Goal: Task Accomplishment & Management: Manage account settings

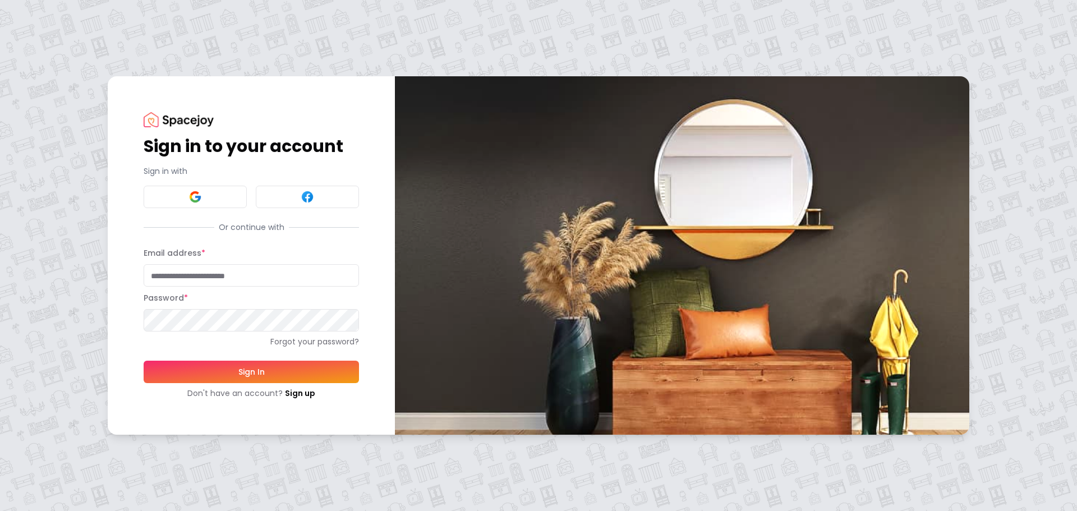
click at [263, 269] on input "Email address *" at bounding box center [251, 275] width 215 height 22
type input "**********"
click at [144, 361] on button "Sign In" at bounding box center [251, 372] width 215 height 22
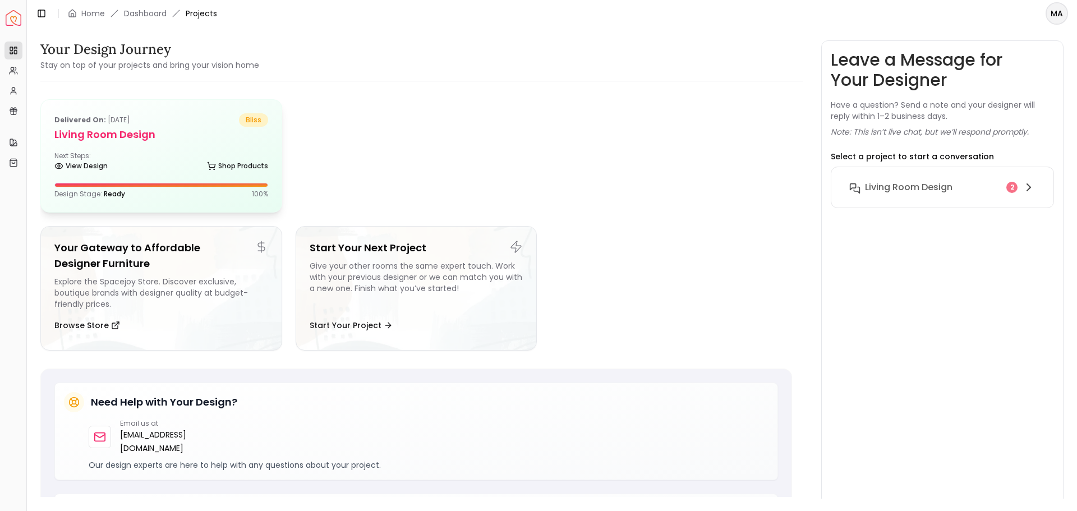
click at [162, 142] on div "Delivered on: [DATE] bliss Living Room design Next Steps: View Design Shop Prod…" at bounding box center [161, 156] width 241 height 112
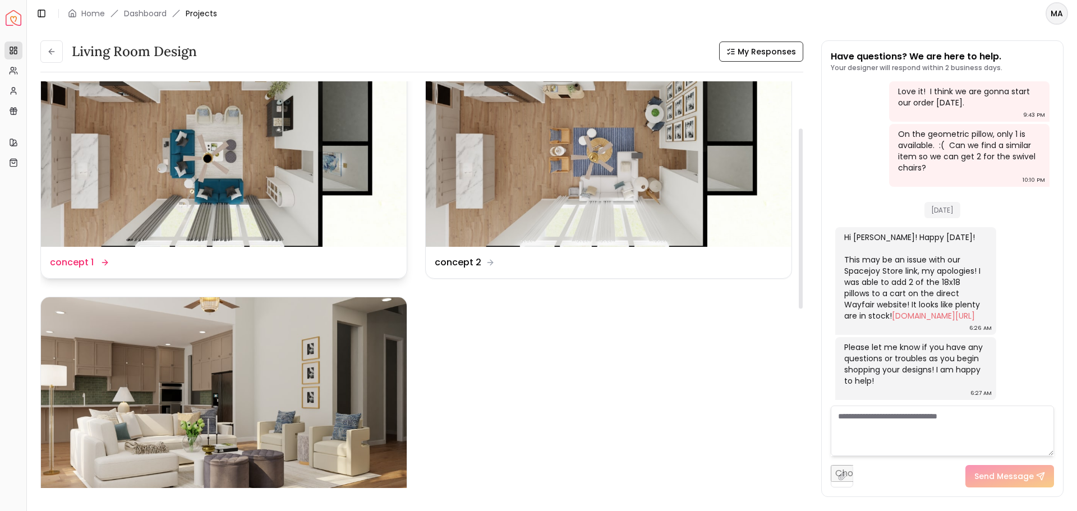
scroll to position [112, 0]
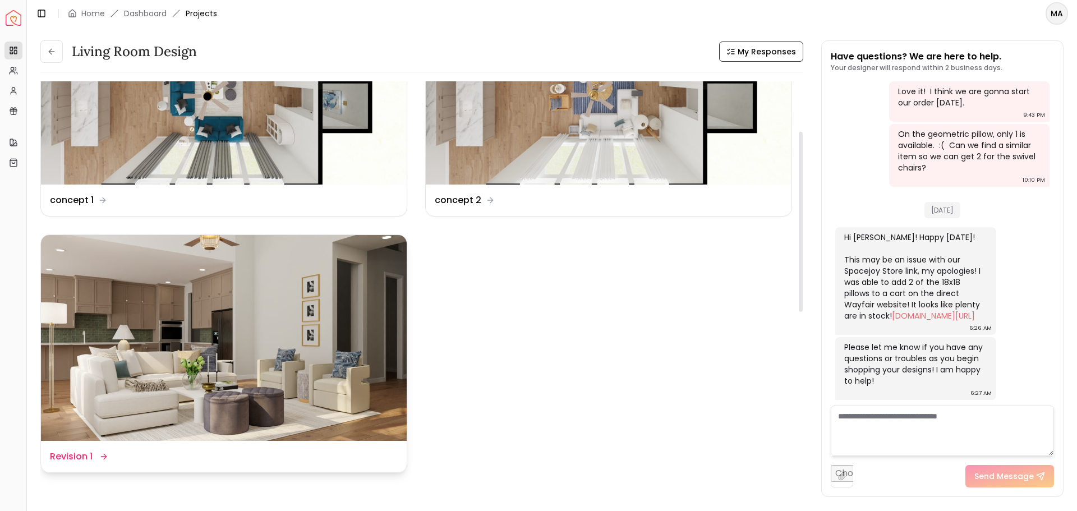
click at [252, 348] on img at bounding box center [224, 338] width 366 height 206
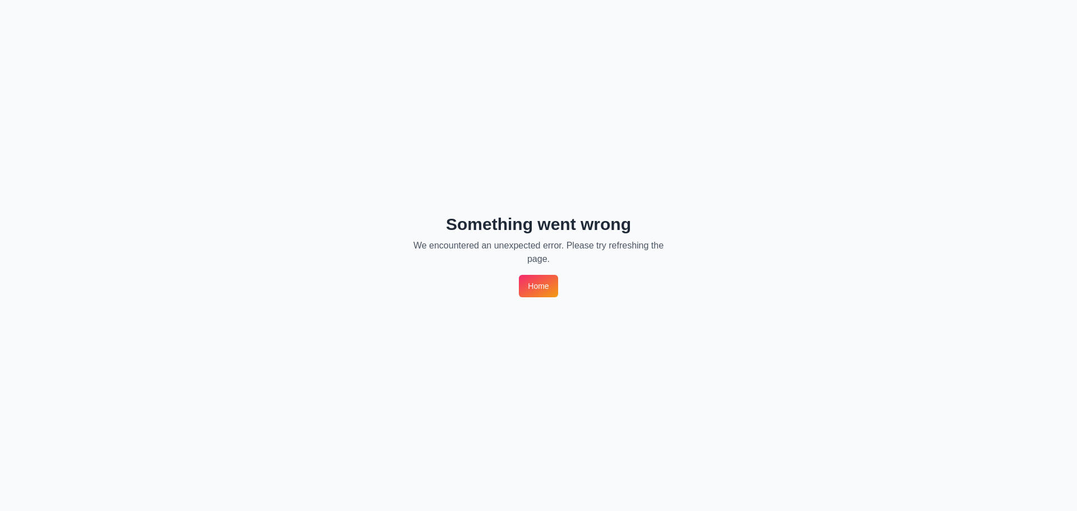
click at [530, 293] on link "Home" at bounding box center [538, 286] width 39 height 22
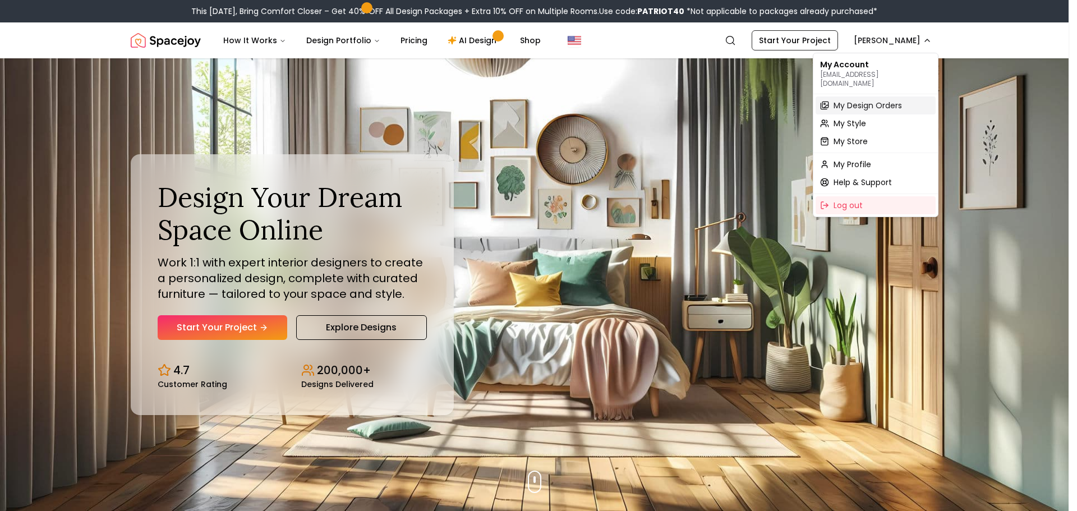
click at [855, 100] on span "My Design Orders" at bounding box center [867, 105] width 68 height 11
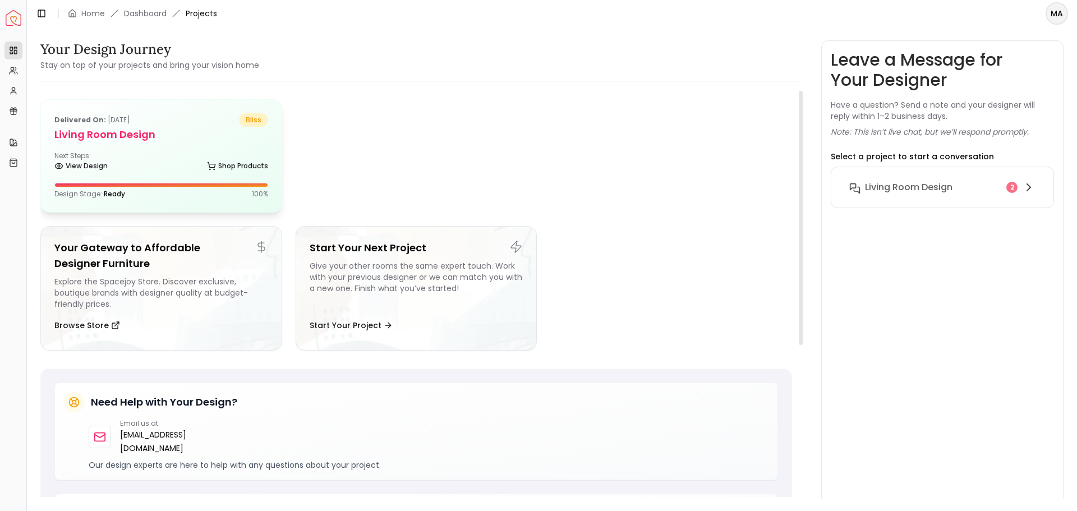
click at [93, 132] on h5 "Living Room design" at bounding box center [161, 135] width 214 height 16
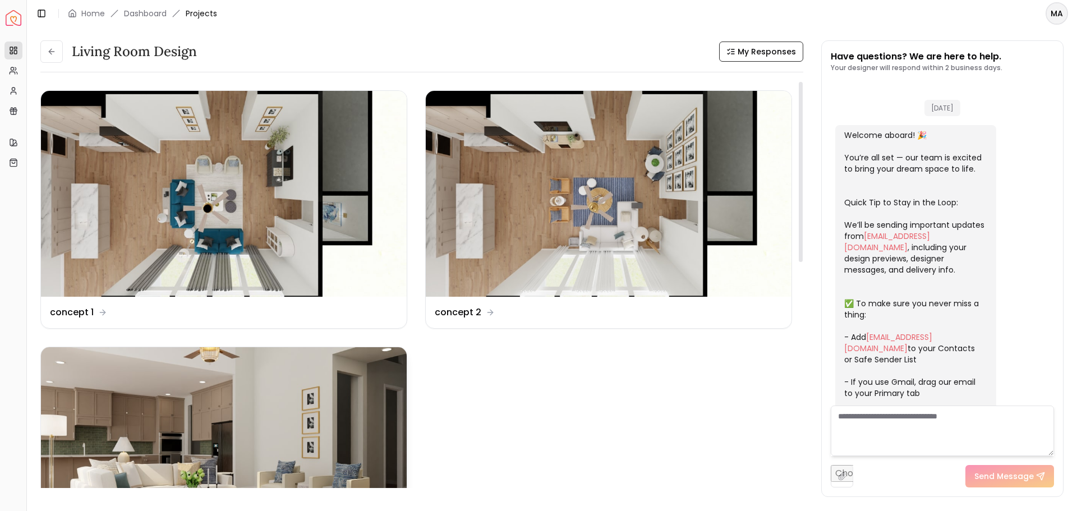
scroll to position [1932, 0]
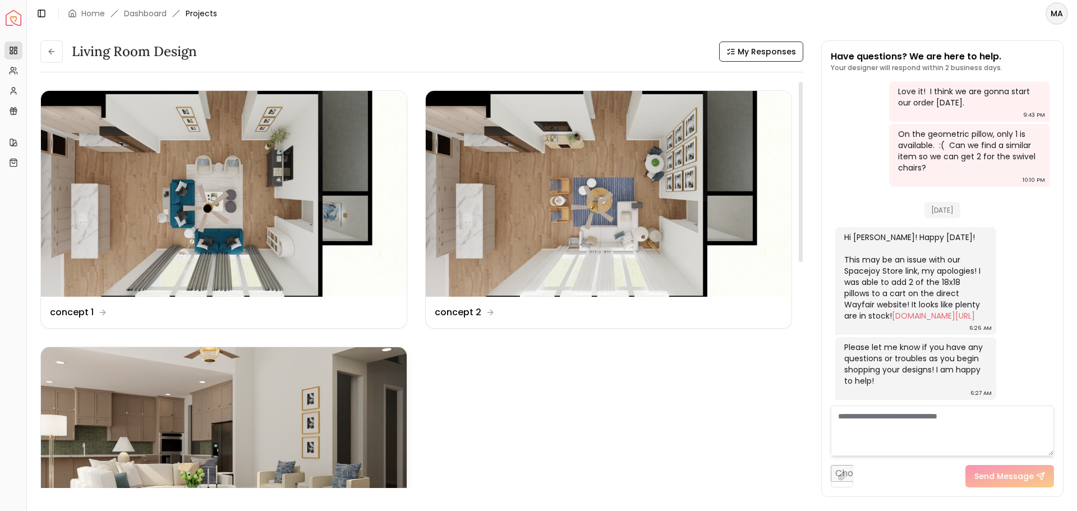
click at [194, 408] on img at bounding box center [224, 450] width 366 height 206
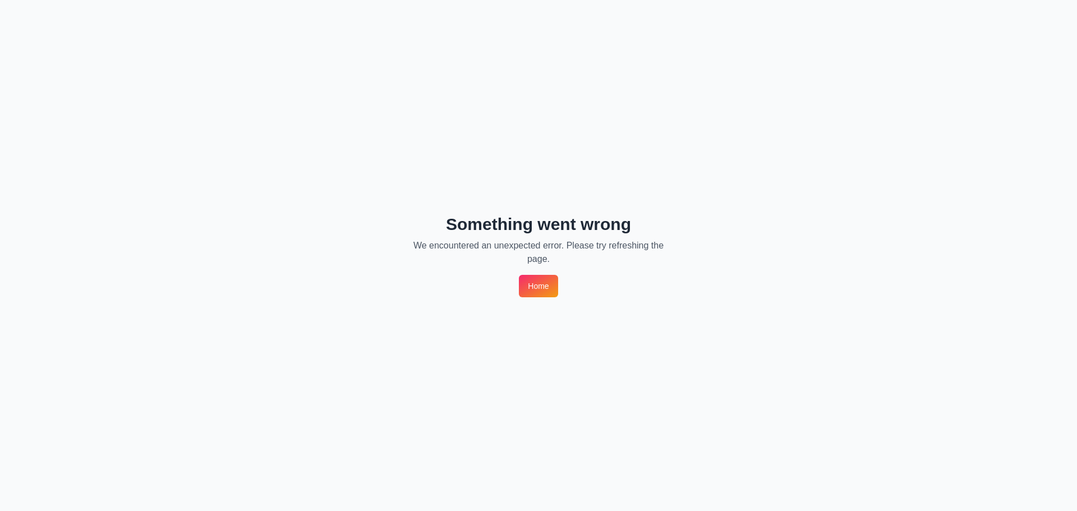
click at [552, 278] on link "Home" at bounding box center [538, 286] width 39 height 22
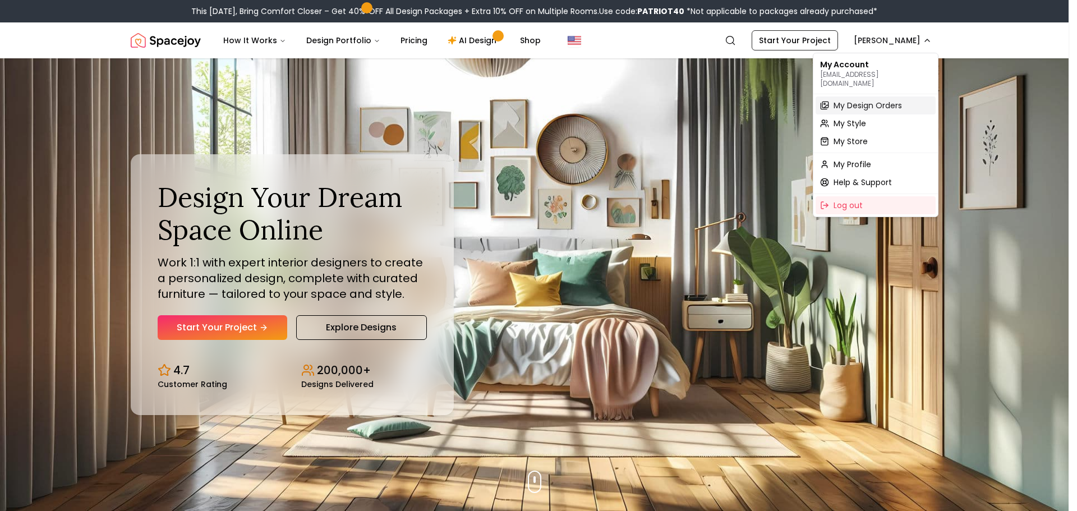
click at [877, 100] on span "My Design Orders" at bounding box center [867, 105] width 68 height 11
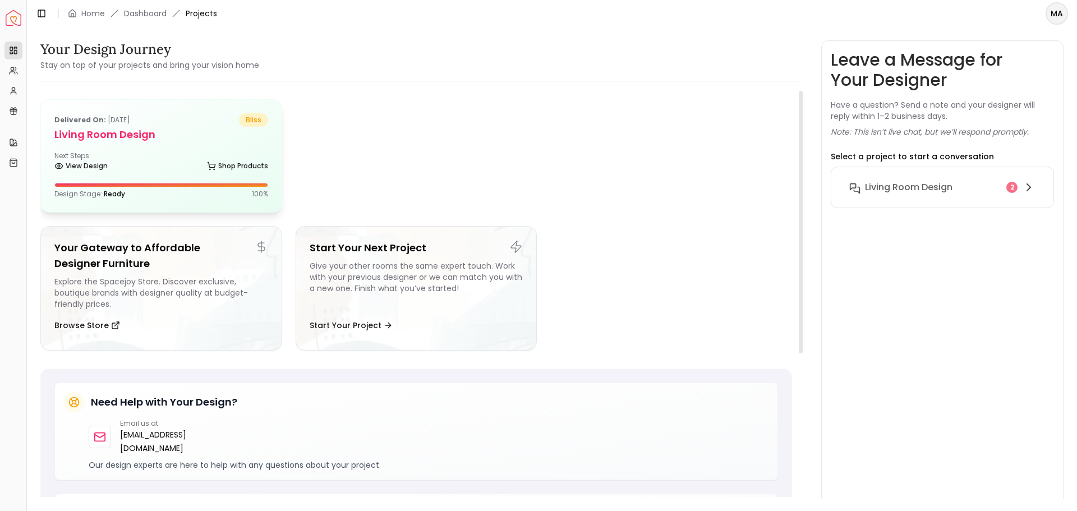
click at [199, 156] on div "Next Steps: View Design Shop Products" at bounding box center [161, 162] width 214 height 22
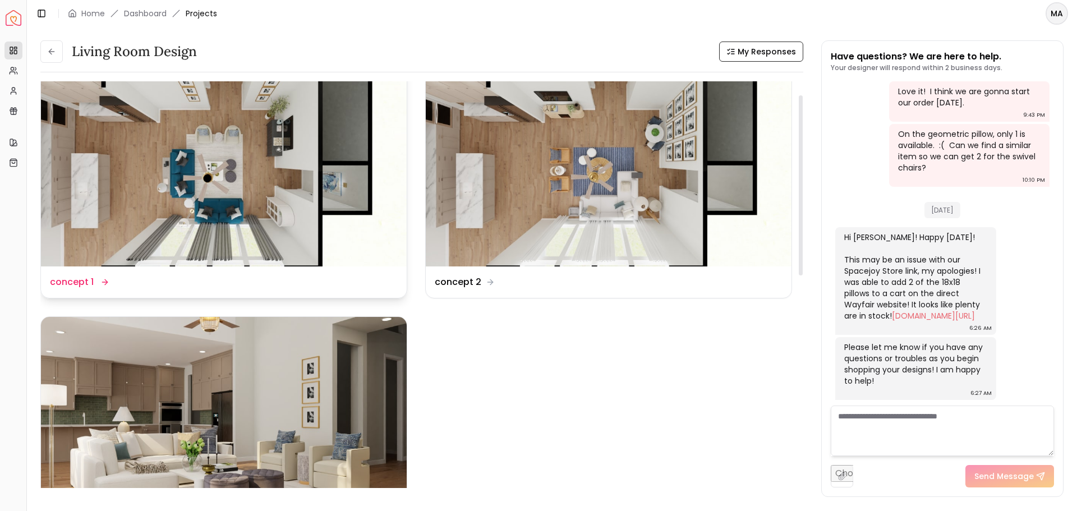
scroll to position [112, 0]
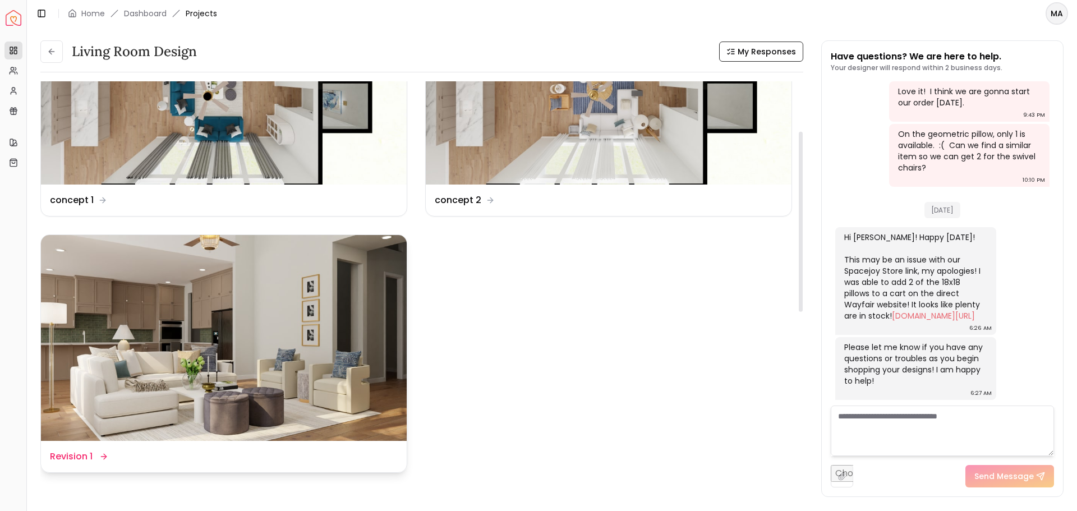
click at [251, 334] on img at bounding box center [224, 338] width 366 height 206
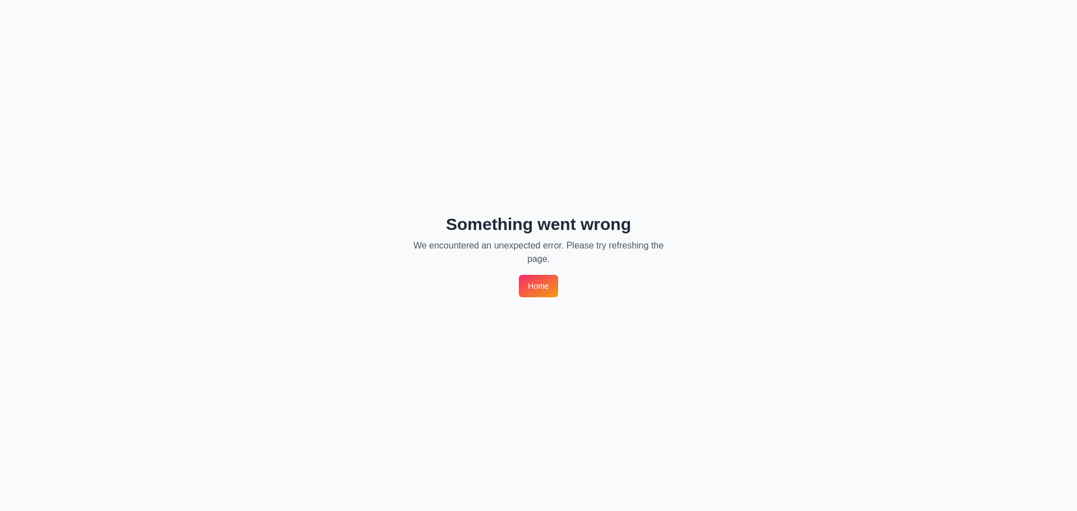
click at [532, 290] on link "Home" at bounding box center [538, 286] width 39 height 22
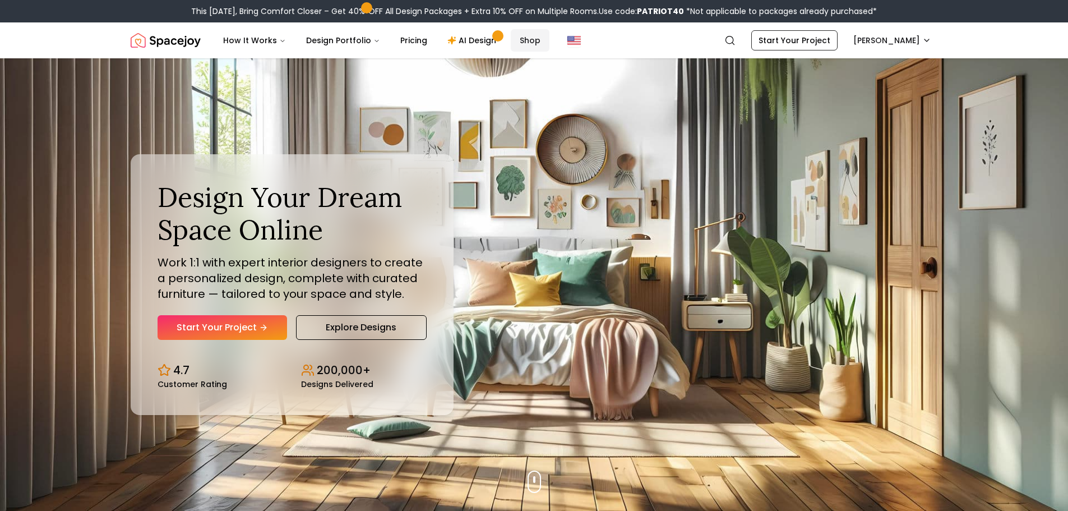
click at [513, 38] on link "Shop" at bounding box center [530, 40] width 39 height 22
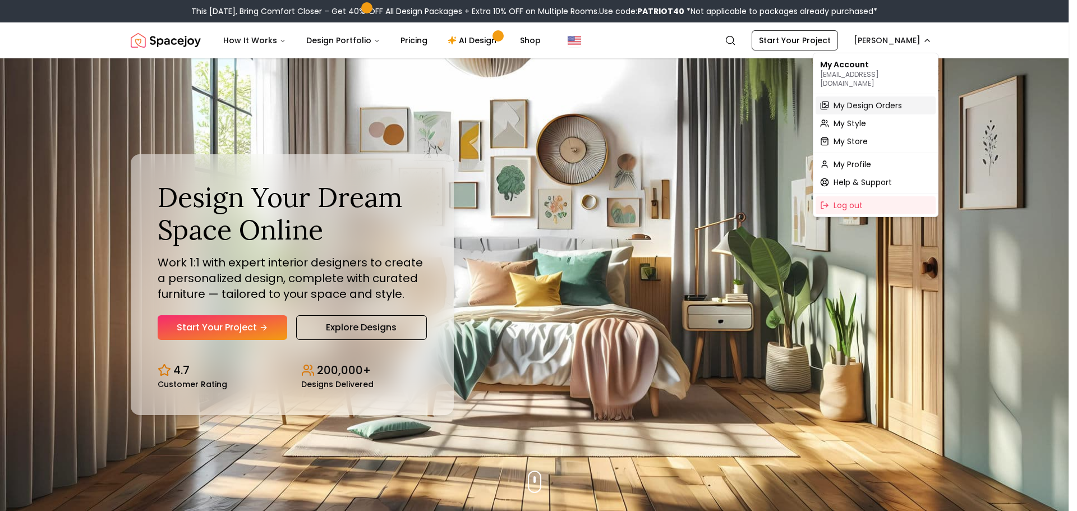
click at [843, 100] on span "My Design Orders" at bounding box center [867, 105] width 68 height 11
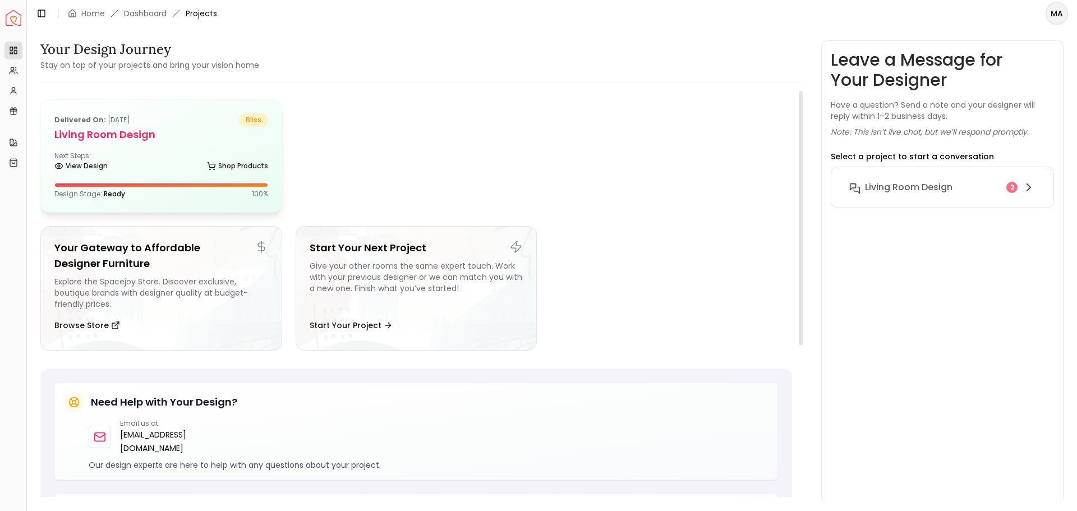
click at [161, 139] on h5 "Living Room design" at bounding box center [161, 135] width 214 height 16
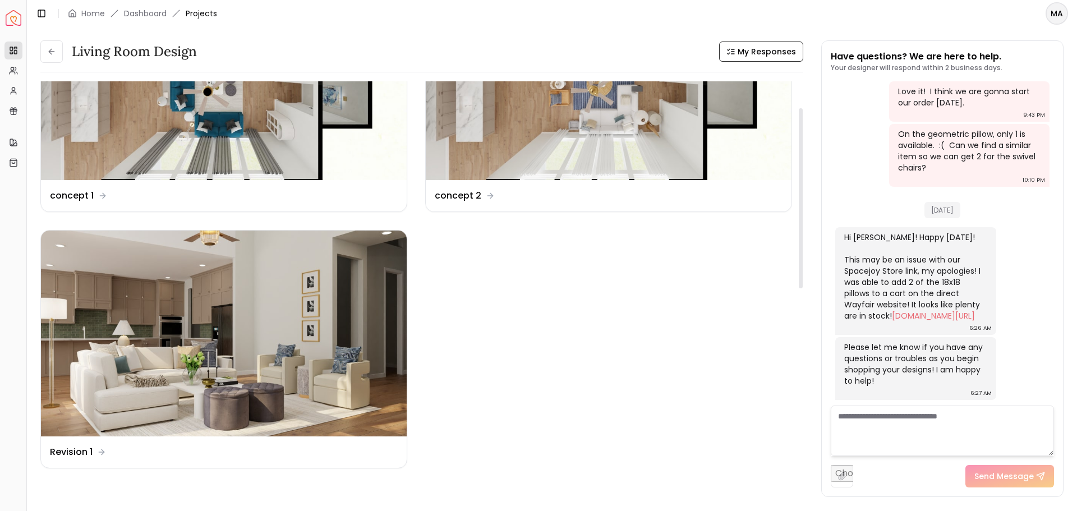
scroll to position [56, 0]
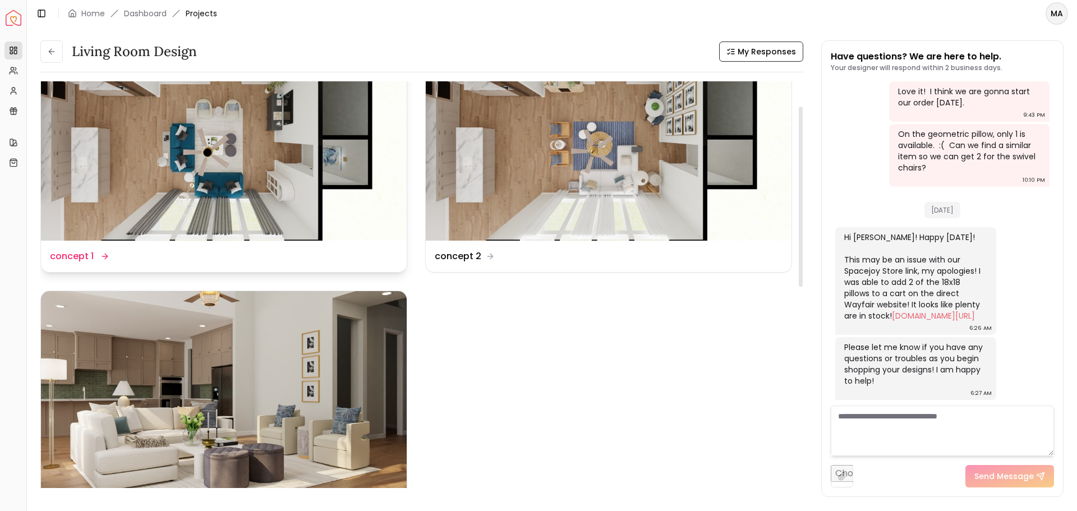
click at [234, 167] on img at bounding box center [224, 138] width 366 height 206
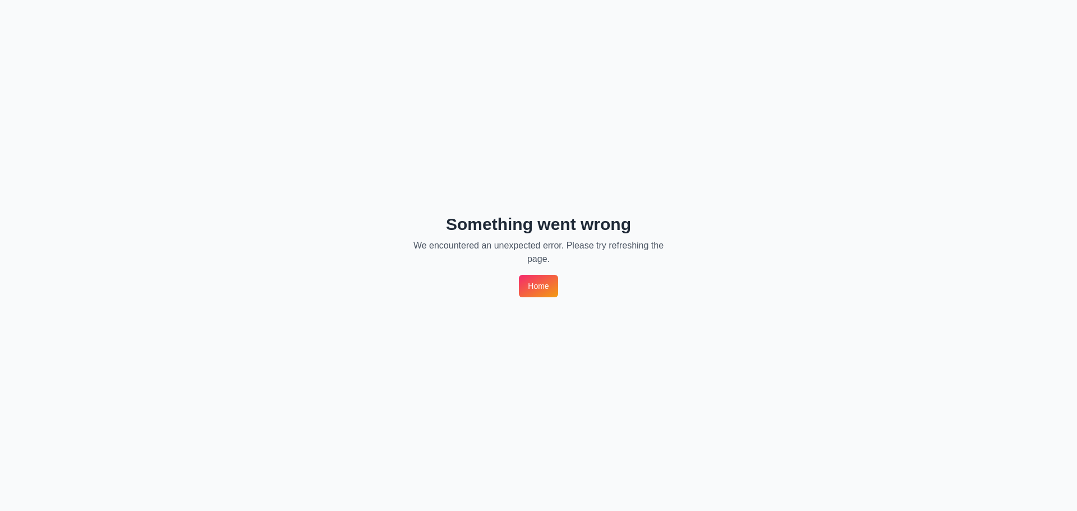
click at [534, 291] on link "Home" at bounding box center [538, 286] width 39 height 22
